Goal: Check status: Check status

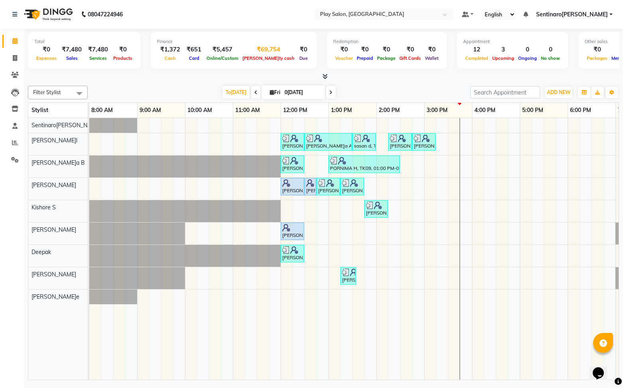
click at [252, 53] on div "₹69,754" at bounding box center [268, 49] width 56 height 9
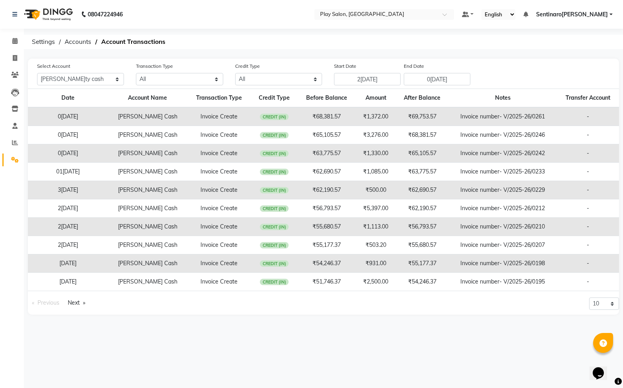
click at [588, 101] on th "Transfer Account" at bounding box center [588, 98] width 62 height 19
click at [596, 80] on div "Select Account All[PERSON_NAME]y cash Default account Transaction Type All Dire…" at bounding box center [328, 74] width 594 height 24
click at [274, 119] on span "CREDIT (IN)" at bounding box center [274, 117] width 29 height 6
drag, startPoint x: 59, startPoint y: 116, endPoint x: 60, endPoint y: 108, distance: 8.5
click at [59, 113] on td "0[DATE]" at bounding box center [68, 116] width 80 height 19
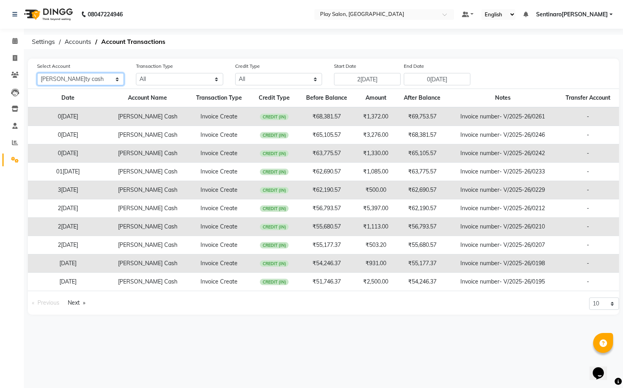
click at [69, 81] on select "All[PERSON_NAME]y cash Default account" at bounding box center [80, 79] width 87 height 12
click at [37, 73] on select "All[PERSON_NAME]y cash Default account" at bounding box center [80, 79] width 87 height 12
click at [69, 81] on select "All[PERSON_NAME]y cash Default account" at bounding box center [80, 79] width 87 height 12
click at [37, 73] on select "All[PERSON_NAME]y cash Default account" at bounding box center [80, 79] width 87 height 12
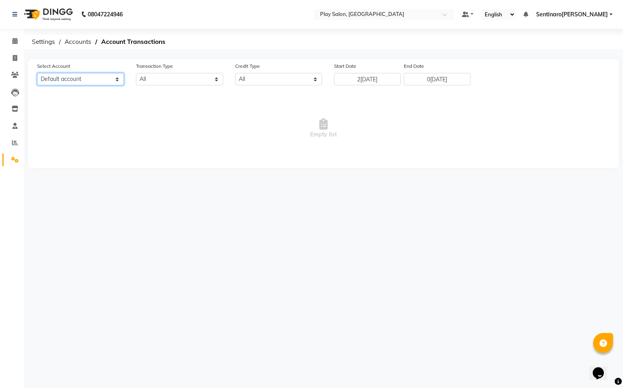
click at [72, 82] on select "All[PERSON_NAME]y cash Default account" at bounding box center [80, 79] width 87 height 12
select select "8186"
click at [37, 73] on select "All[PERSON_NAME]y cash Default account" at bounding box center [80, 79] width 87 height 12
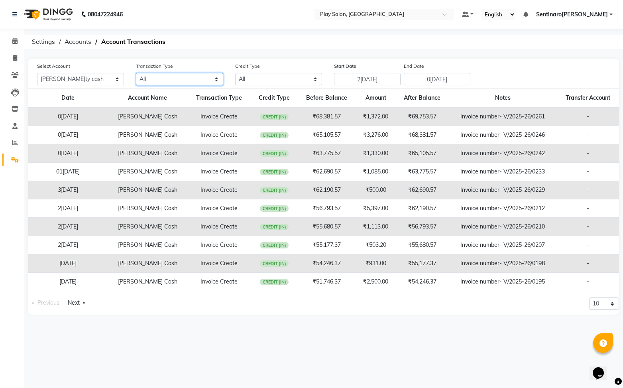
click at [192, 83] on select "All Direct Internal Transfer Expense Invoice Daily Register" at bounding box center [179, 79] width 87 height 12
click at [136, 73] on select "All Direct Internal Transfer Expense Invoice Daily Register" at bounding box center [179, 79] width 87 height 12
click at [245, 81] on select "All Credit (IN) Debit (OUT)" at bounding box center [278, 79] width 87 height 12
click at [235, 73] on select "All Credit (IN) Debit (OUT)" at bounding box center [278, 79] width 87 height 12
click at [17, 44] on icon at bounding box center [14, 41] width 5 height 6
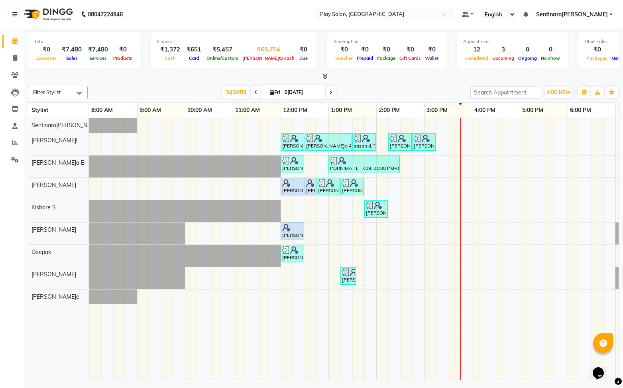
click at [250, 50] on div "₹69,754" at bounding box center [268, 49] width 56 height 9
select select "8186"
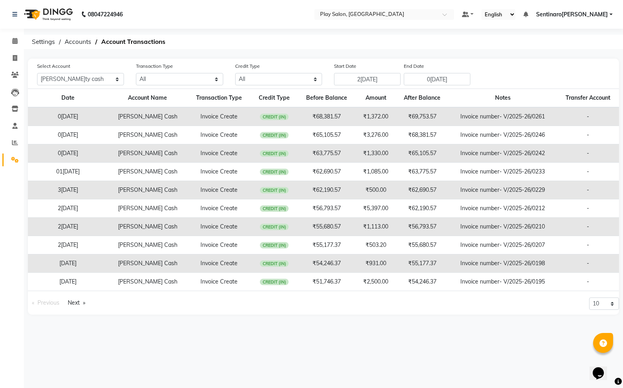
click at [417, 117] on td "₹69,753.57" at bounding box center [422, 116] width 53 height 19
drag, startPoint x: 18, startPoint y: 42, endPoint x: 23, endPoint y: 44, distance: 5.8
click at [17, 42] on span at bounding box center [15, 41] width 14 height 9
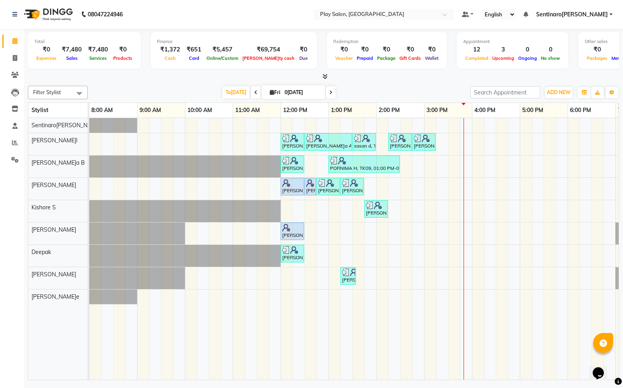
click at [288, 92] on input "0[DATE]" at bounding box center [302, 93] width 40 height 12
select select "10"
select select "2025"
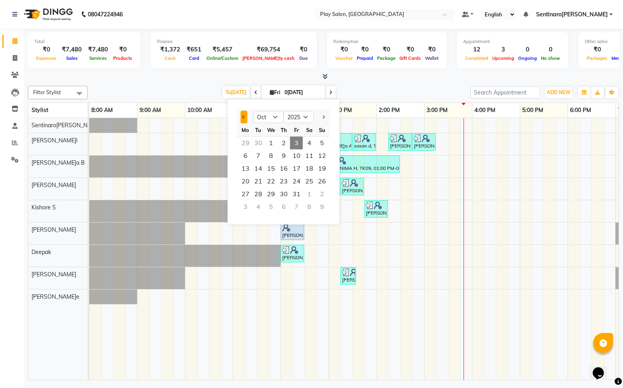
click at [244, 118] on span "Previous month" at bounding box center [243, 116] width 3 height 3
select select "9"
click at [255, 195] on span "30" at bounding box center [258, 194] width 13 height 13
type input "3[DATE]"
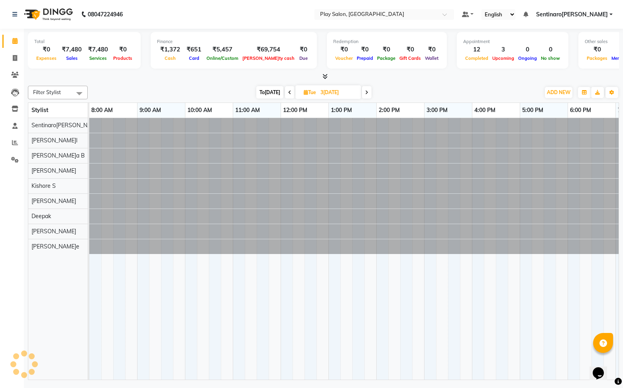
scroll to position [0, 93]
